Goal: Task Accomplishment & Management: Complete application form

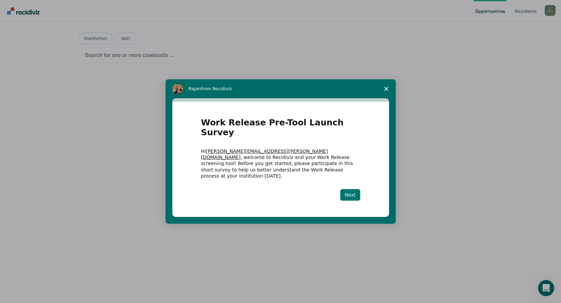
click at [353, 189] on button "Next" at bounding box center [350, 195] width 20 height 12
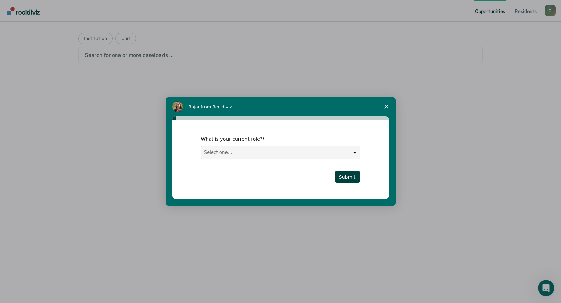
click at [357, 153] on select "Select one... Case Manager FUM Assistant [PERSON_NAME] [PERSON_NAME]" at bounding box center [281, 152] width 158 height 13
select select "Case Manager"
click at [202, 146] on select "Select one... Case Manager FUM Assistant [PERSON_NAME] [PERSON_NAME]" at bounding box center [281, 152] width 158 height 13
click at [345, 176] on button "Submit" at bounding box center [348, 177] width 26 height 12
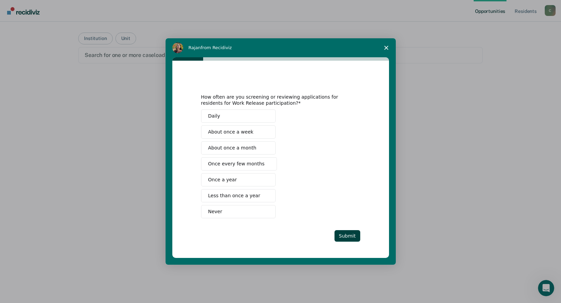
click at [232, 195] on span "Less than once a year" at bounding box center [234, 195] width 52 height 7
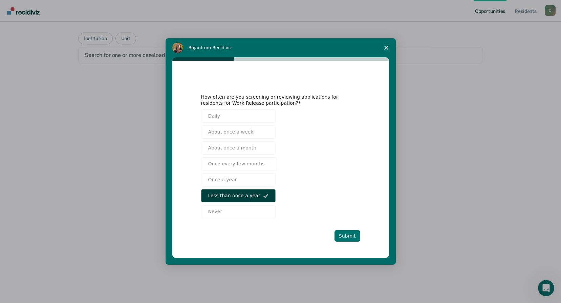
click at [344, 233] on button "Submit" at bounding box center [348, 236] width 26 height 12
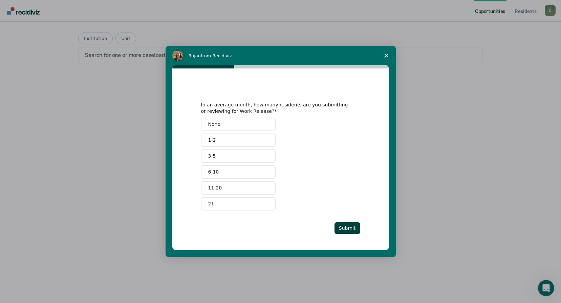
click at [237, 125] on button "None" at bounding box center [238, 124] width 75 height 13
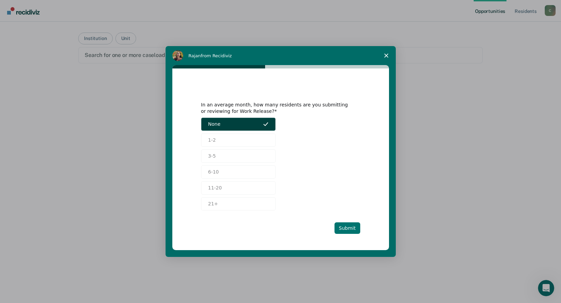
click at [347, 226] on button "Submit" at bounding box center [348, 228] width 26 height 12
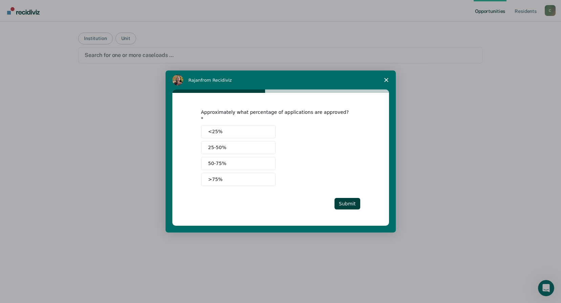
click at [244, 143] on button "25-50%" at bounding box center [238, 147] width 75 height 13
click at [356, 198] on button "Submit" at bounding box center [348, 204] width 26 height 12
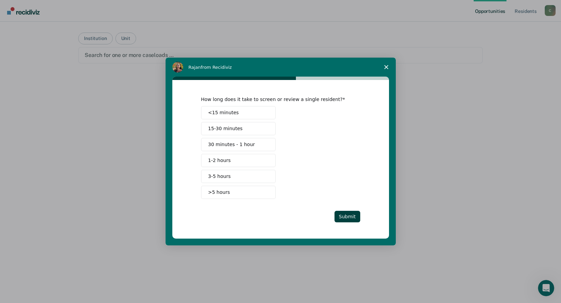
click at [246, 131] on button "15-30 minutes" at bounding box center [238, 128] width 75 height 13
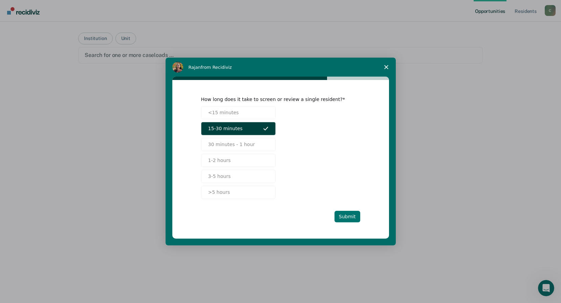
click at [354, 217] on button "Submit" at bounding box center [348, 217] width 26 height 12
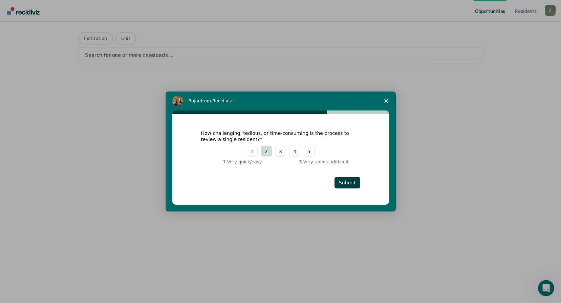
click at [267, 150] on button "2" at bounding box center [266, 151] width 11 height 11
click at [348, 179] on button "Submit" at bounding box center [348, 183] width 26 height 12
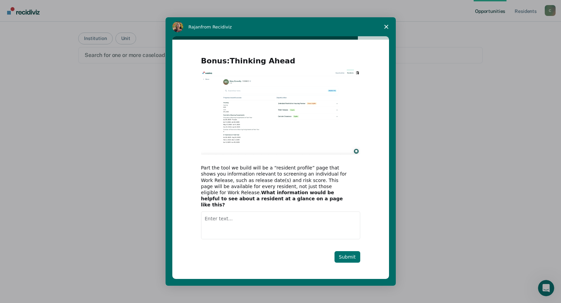
click at [347, 252] on button "Submit" at bounding box center [348, 257] width 26 height 12
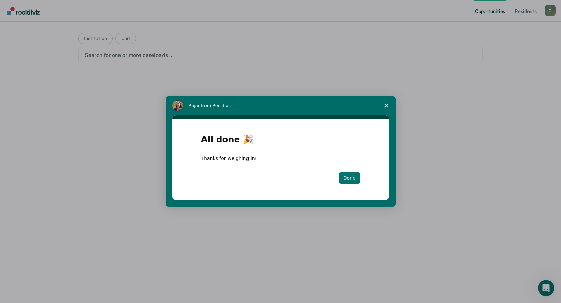
click at [346, 176] on button "Done" at bounding box center [349, 178] width 21 height 12
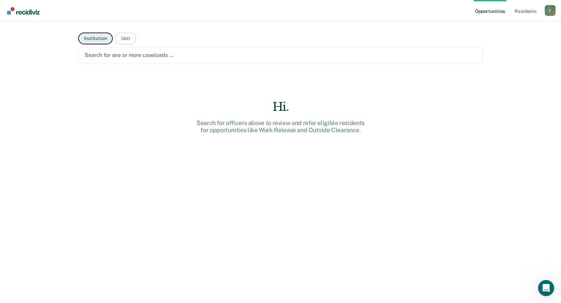
click at [95, 37] on button "Institution" at bounding box center [95, 39] width 34 height 12
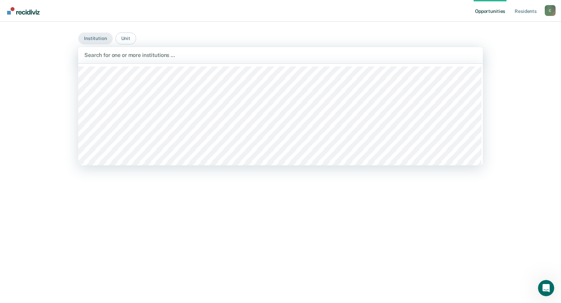
click at [121, 53] on div at bounding box center [280, 55] width 393 height 8
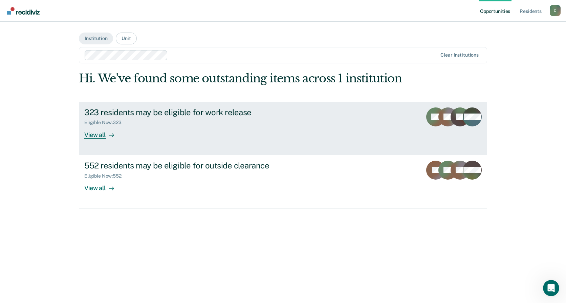
click at [96, 136] on div "View all" at bounding box center [103, 131] width 38 height 13
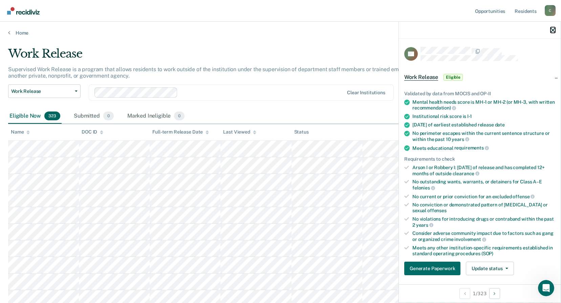
click at [554, 31] on icon "button" at bounding box center [553, 30] width 5 height 5
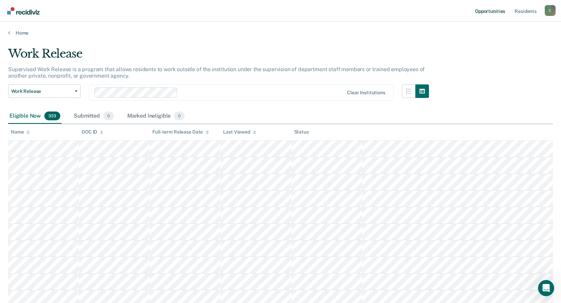
click at [489, 14] on link "Opportunities" at bounding box center [490, 11] width 33 height 22
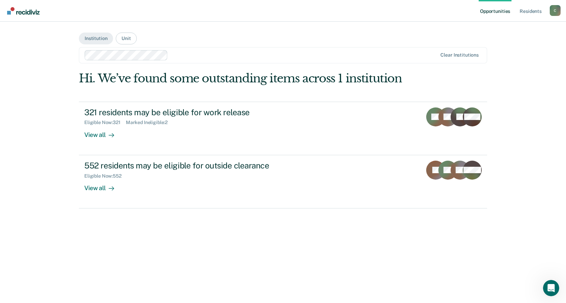
click at [236, 245] on div "Hi. We’ve found some outstanding items across 1 institution 321 residents may b…" at bounding box center [283, 184] width 408 height 227
click at [27, 14] on img "Main navigation" at bounding box center [23, 10] width 33 height 7
